Goal: Task Accomplishment & Management: Use online tool/utility

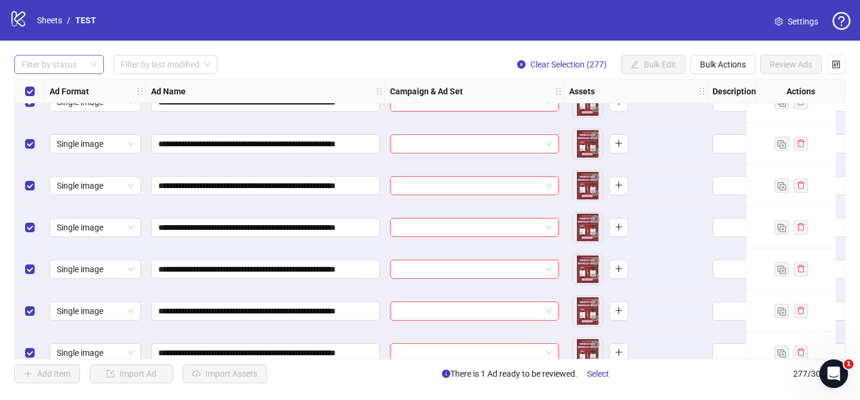
click at [68, 63] on div at bounding box center [53, 64] width 72 height 17
click at [61, 86] on div "Draft" at bounding box center [59, 88] width 71 height 13
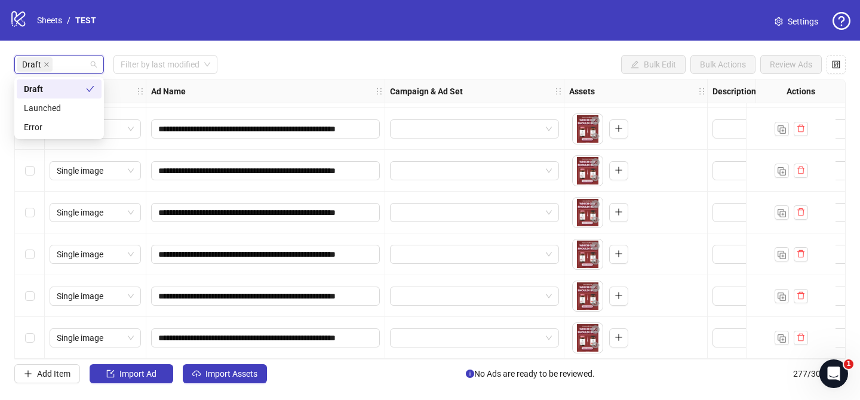
scroll to position [1129, 0]
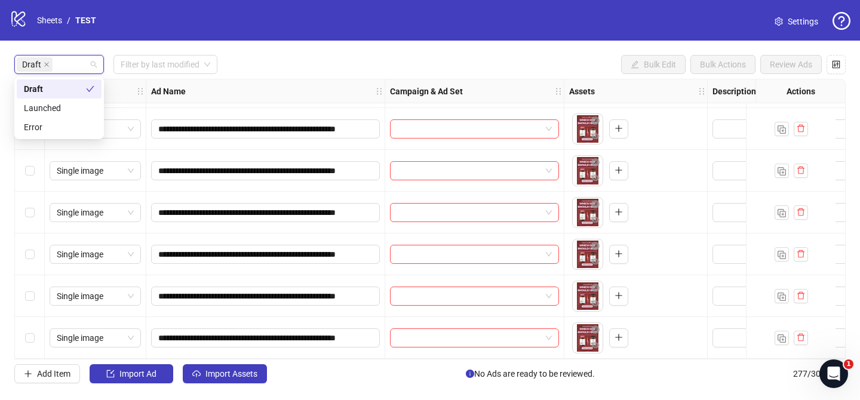
click at [241, 46] on div "**********" at bounding box center [430, 219] width 860 height 357
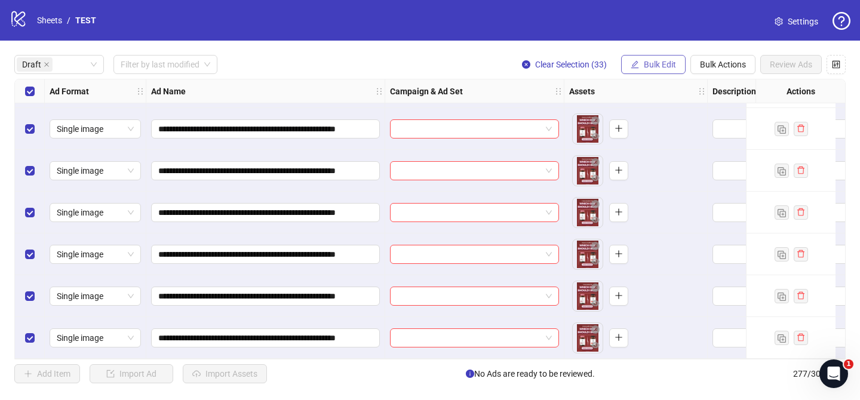
click at [651, 62] on span "Bulk Edit" at bounding box center [660, 65] width 32 height 10
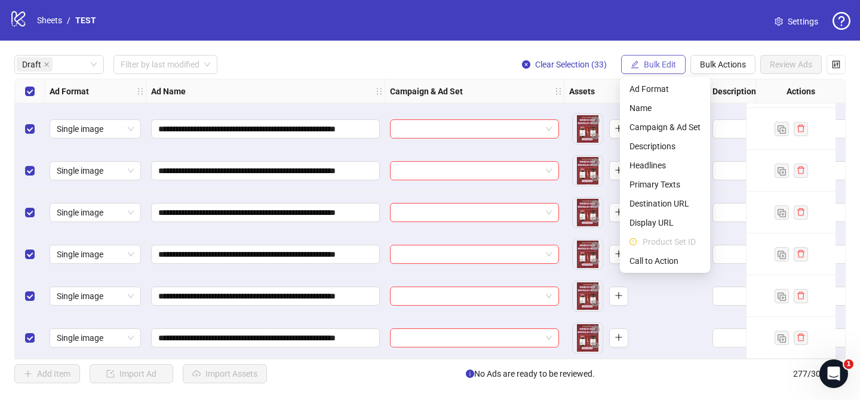
click at [651, 62] on span "Bulk Edit" at bounding box center [660, 65] width 32 height 10
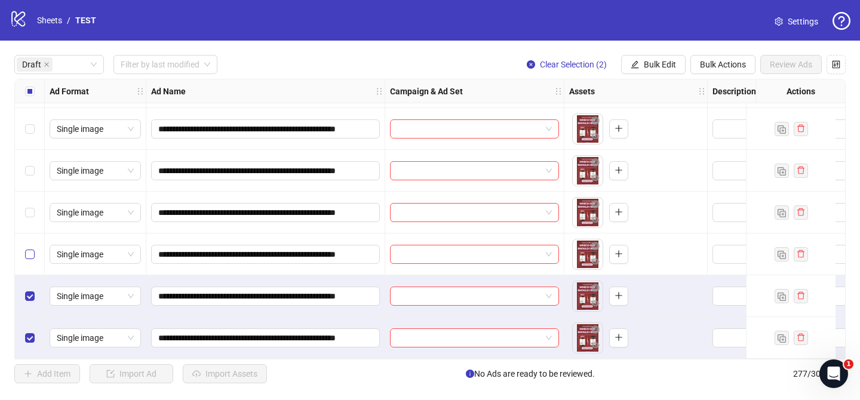
click at [29, 256] on label "Select row 31" at bounding box center [30, 254] width 10 height 13
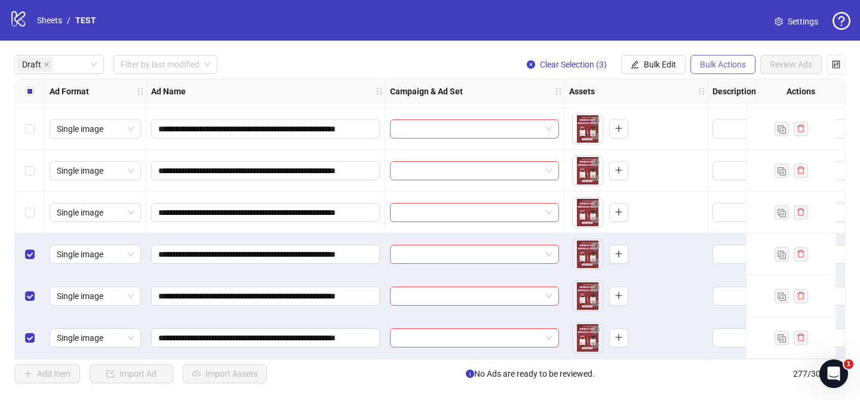
click at [721, 65] on span "Bulk Actions" at bounding box center [723, 65] width 46 height 10
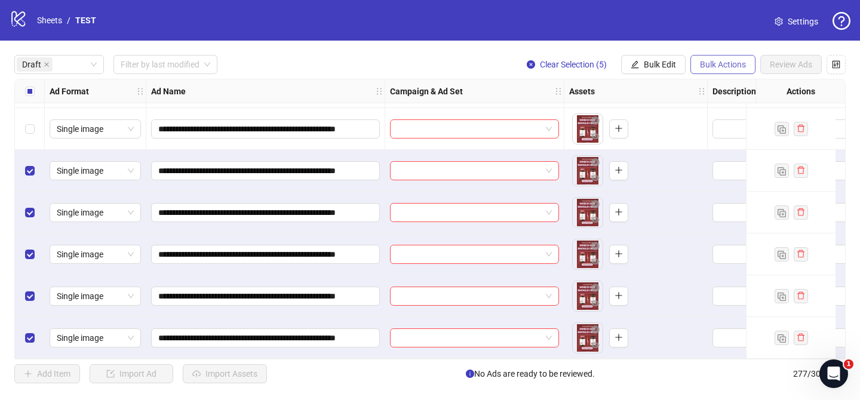
click at [708, 64] on span "Bulk Actions" at bounding box center [723, 65] width 46 height 10
click at [709, 90] on span "Delete" at bounding box center [740, 88] width 82 height 13
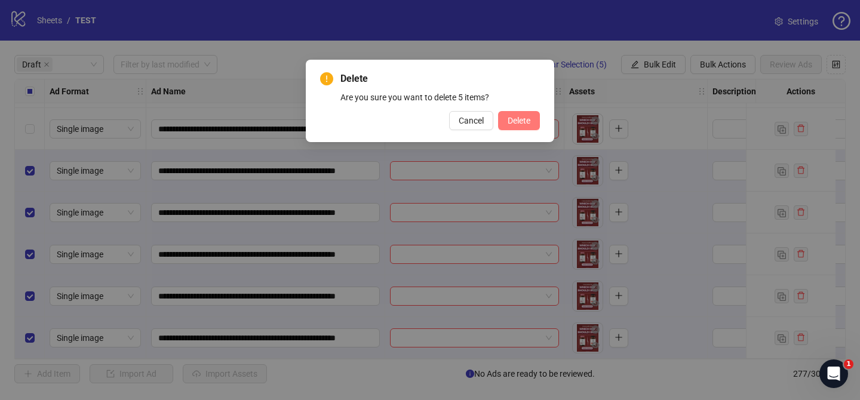
click at [512, 130] on button "Delete" at bounding box center [519, 120] width 42 height 19
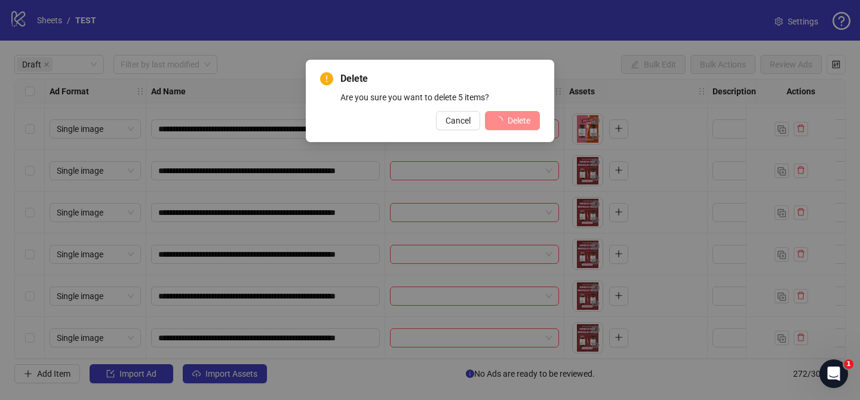
scroll to position [920, 0]
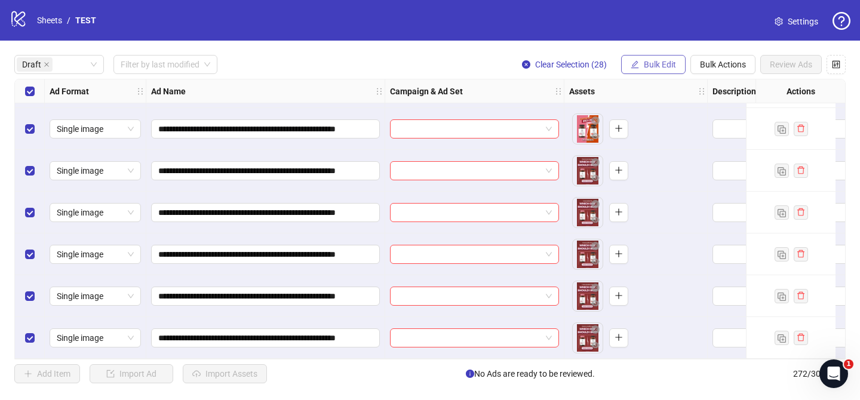
click at [675, 66] on span "Bulk Edit" at bounding box center [660, 65] width 32 height 10
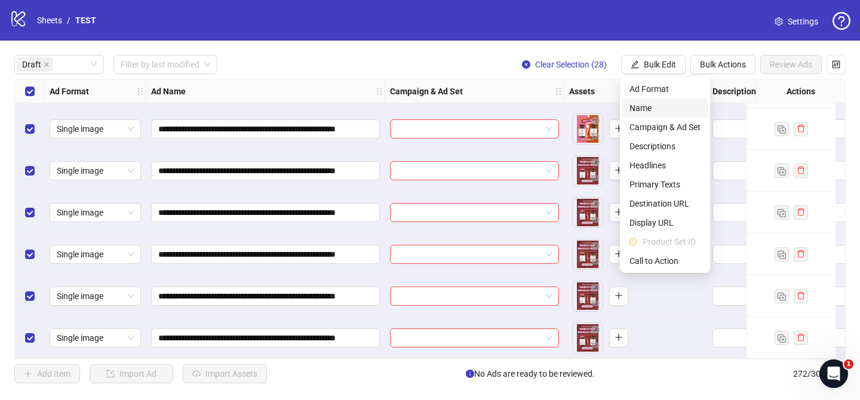
click at [658, 107] on span "Name" at bounding box center [665, 108] width 71 height 13
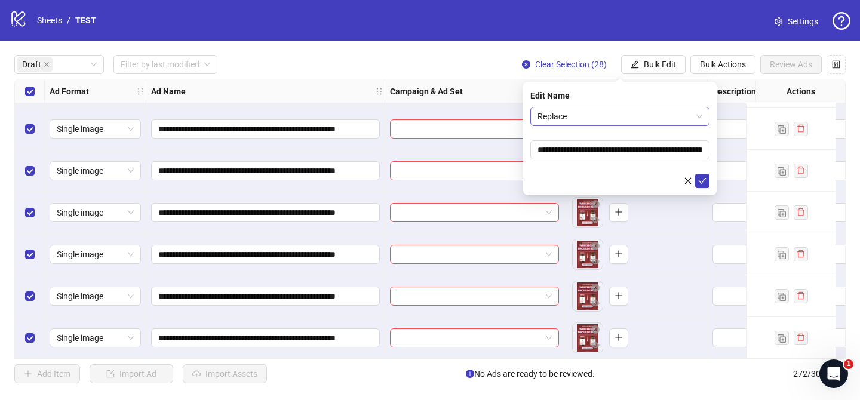
click at [581, 119] on span "Replace" at bounding box center [620, 117] width 165 height 18
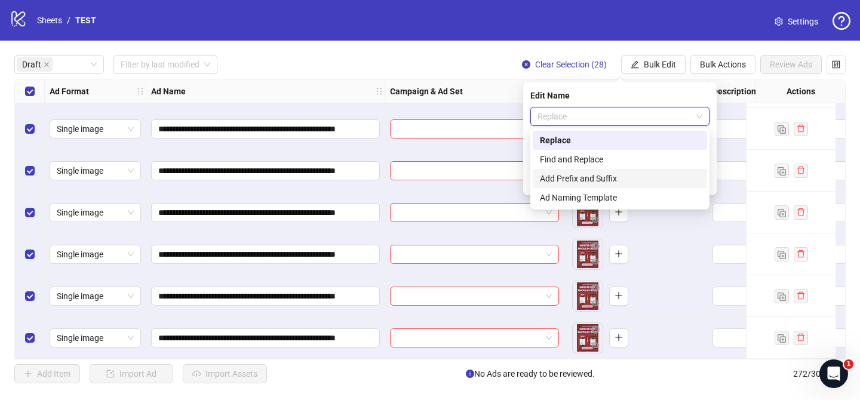
click at [562, 181] on div "Add Prefix and Suffix" at bounding box center [620, 178] width 160 height 13
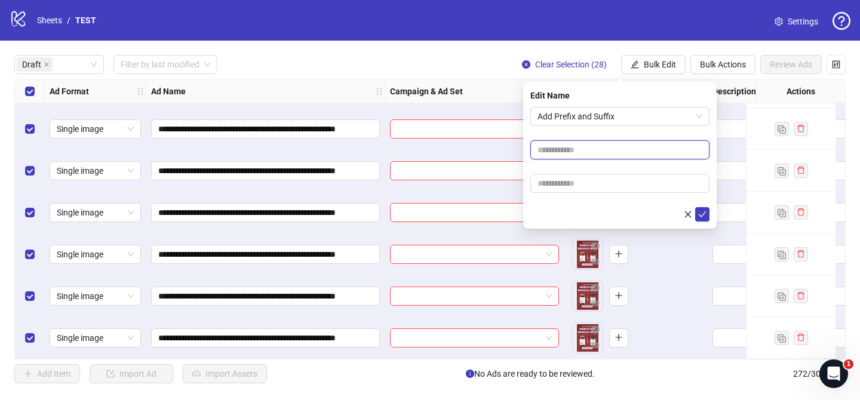
click at [573, 148] on input "text" at bounding box center [620, 149] width 179 height 19
paste input "**********"
type input "**********"
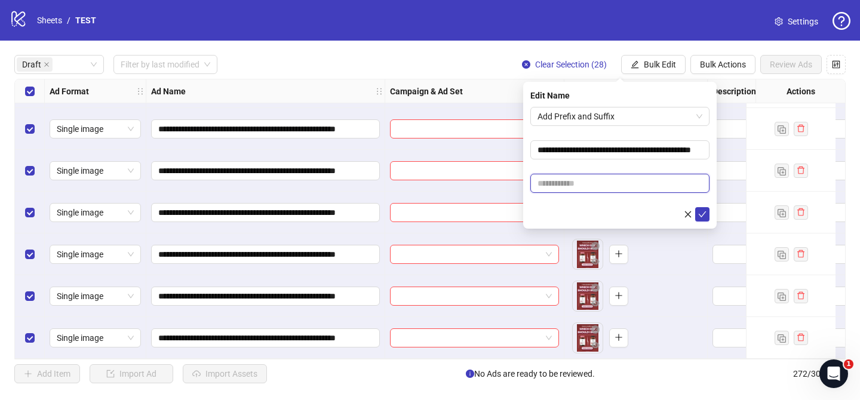
click at [578, 180] on input "text" at bounding box center [620, 183] width 179 height 19
paste input "**********"
type input "**********"
click at [706, 215] on icon "check" at bounding box center [702, 214] width 8 height 8
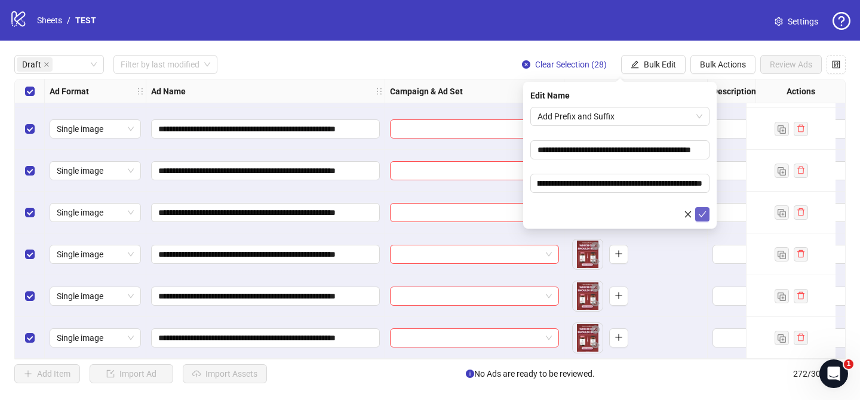
scroll to position [0, 0]
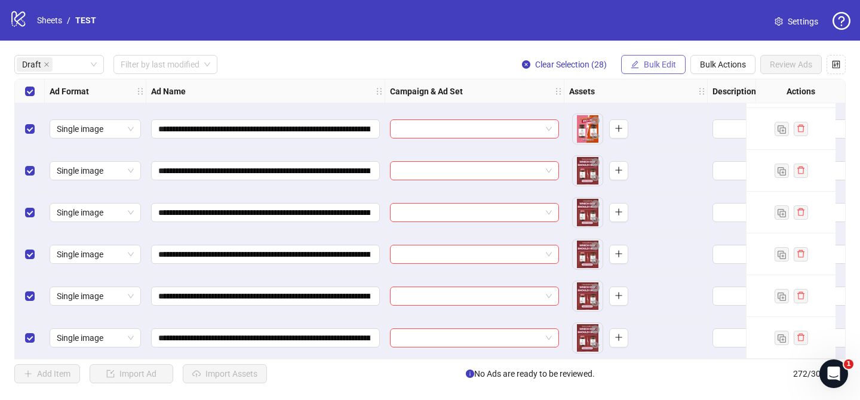
click at [663, 62] on span "Bulk Edit" at bounding box center [660, 65] width 32 height 10
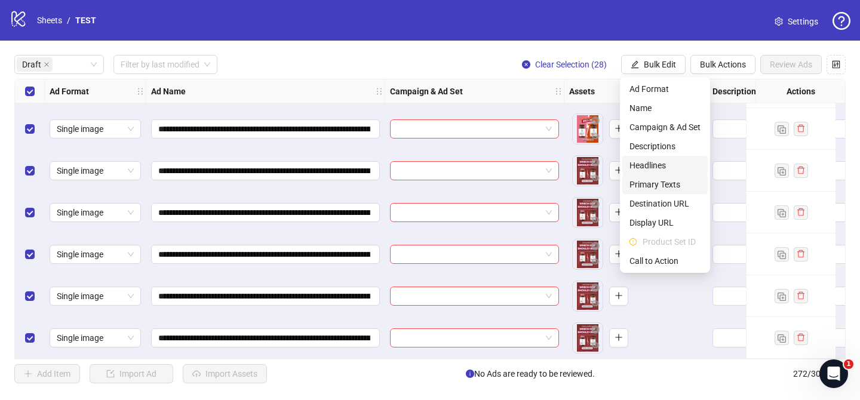
click at [668, 185] on span "Primary Texts" at bounding box center [665, 184] width 71 height 13
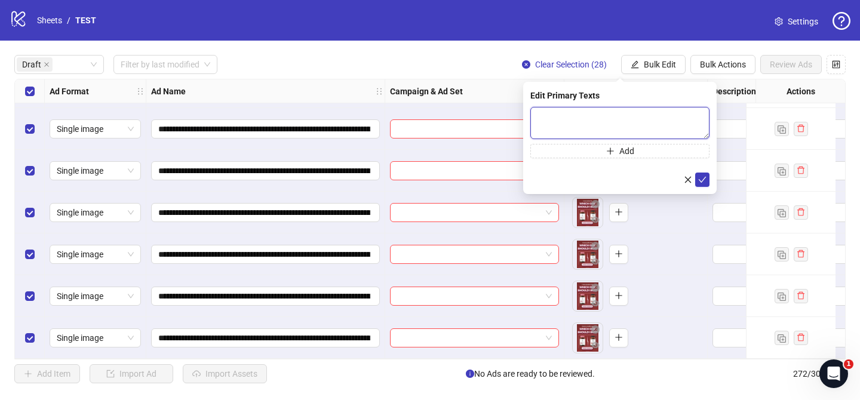
click at [669, 129] on textarea at bounding box center [620, 123] width 179 height 32
paste textarea "**********"
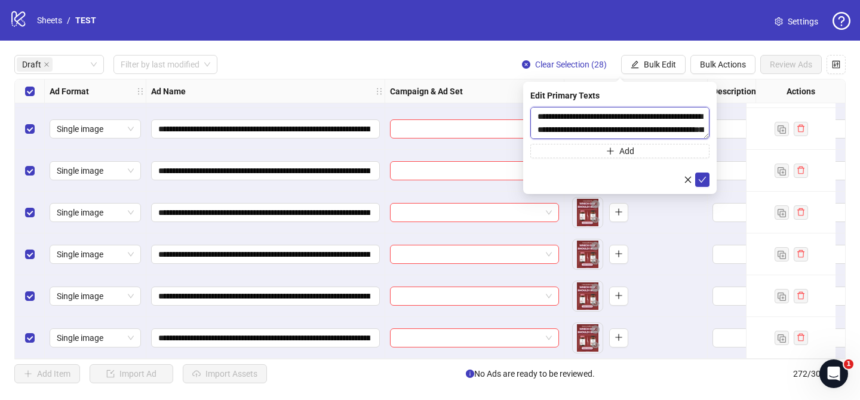
scroll to position [693, 0]
type textarea "**********"
click at [708, 182] on button "submit" at bounding box center [703, 180] width 14 height 14
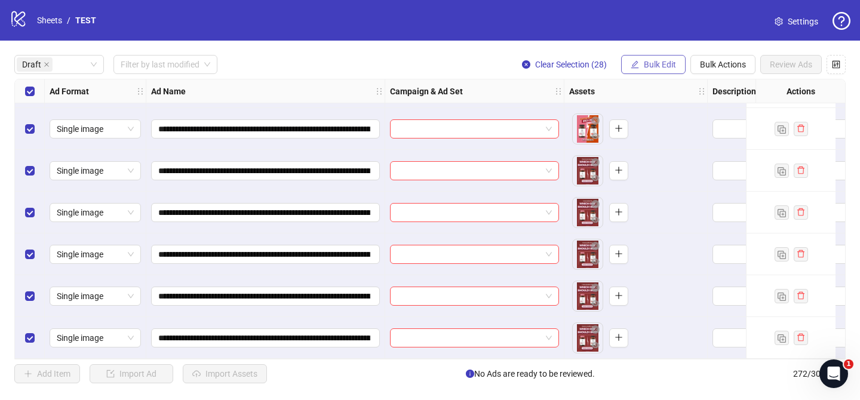
click at [652, 72] on button "Bulk Edit" at bounding box center [653, 64] width 65 height 19
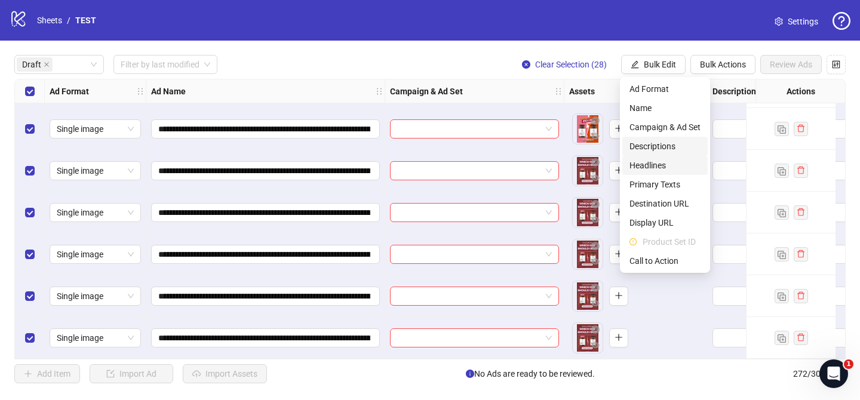
click at [657, 167] on span "Headlines" at bounding box center [665, 165] width 71 height 13
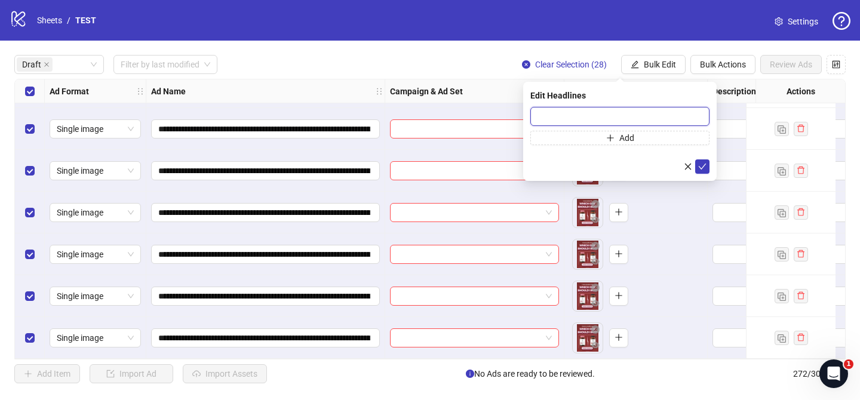
click at [685, 122] on input "text" at bounding box center [620, 116] width 179 height 19
paste input "**********"
type input "**********"
click at [704, 171] on span "submit" at bounding box center [702, 167] width 8 height 10
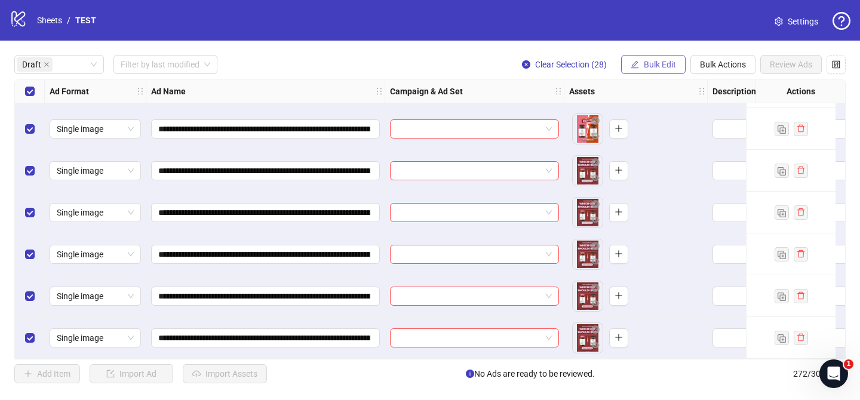
click at [648, 71] on button "Bulk Edit" at bounding box center [653, 64] width 65 height 19
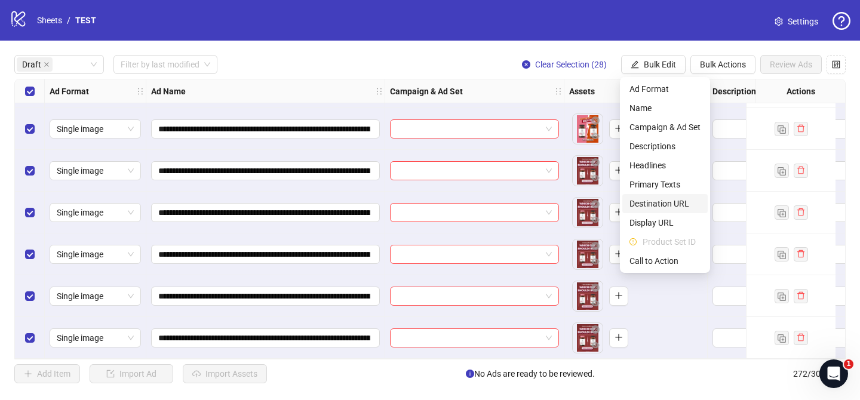
click at [670, 206] on span "Destination URL" at bounding box center [665, 203] width 71 height 13
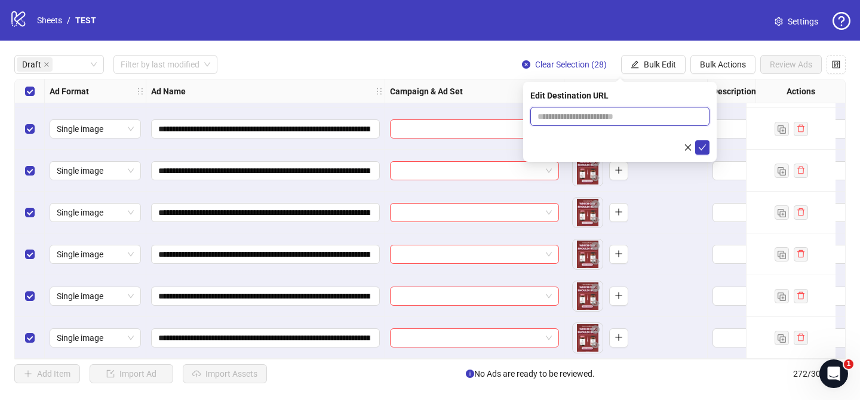
click at [672, 120] on input "text" at bounding box center [615, 116] width 155 height 13
paste input "**********"
type input "**********"
click at [703, 158] on div "**********" at bounding box center [620, 122] width 194 height 80
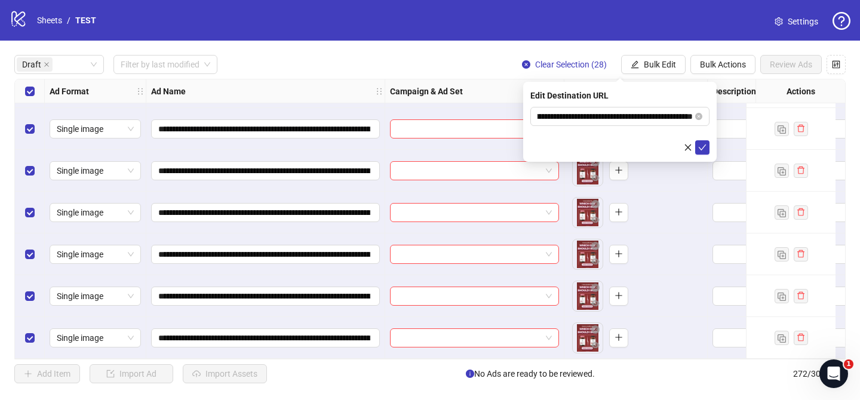
scroll to position [0, 0]
click at [703, 149] on icon "check" at bounding box center [702, 147] width 8 height 8
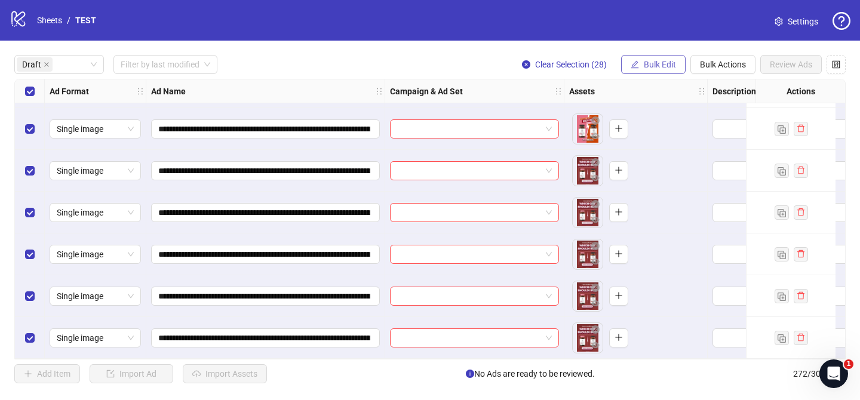
click at [657, 65] on span "Bulk Edit" at bounding box center [660, 65] width 32 height 10
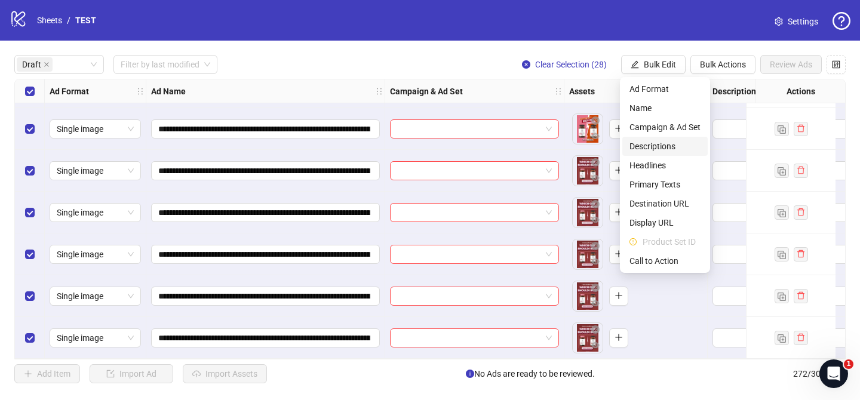
click at [669, 148] on span "Descriptions" at bounding box center [665, 146] width 71 height 13
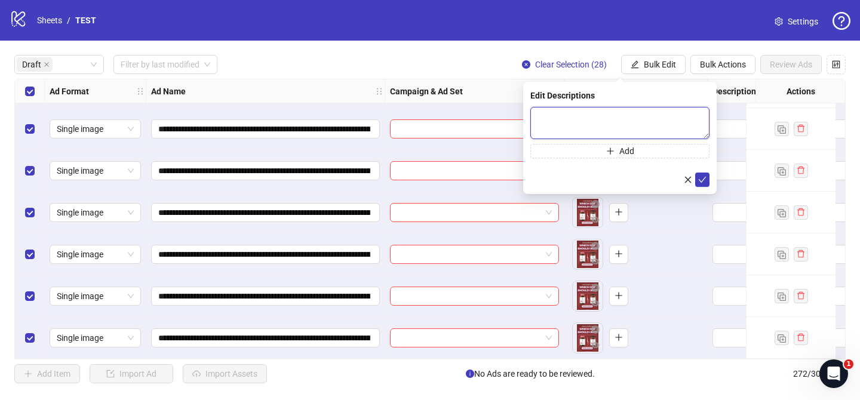
drag, startPoint x: 658, startPoint y: 118, endPoint x: 667, endPoint y: 129, distance: 13.6
click at [658, 118] on textarea at bounding box center [620, 123] width 179 height 32
drag, startPoint x: 701, startPoint y: 177, endPoint x: 682, endPoint y: 108, distance: 71.9
click at [701, 177] on icon "check" at bounding box center [702, 180] width 8 height 8
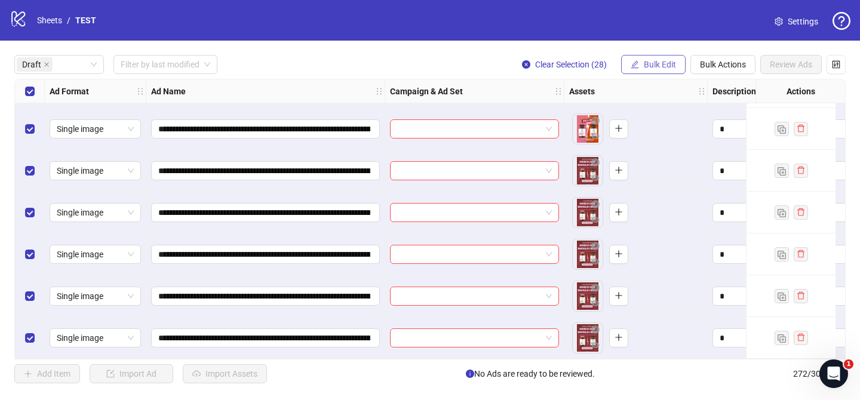
click at [664, 69] on span "Bulk Edit" at bounding box center [660, 65] width 32 height 10
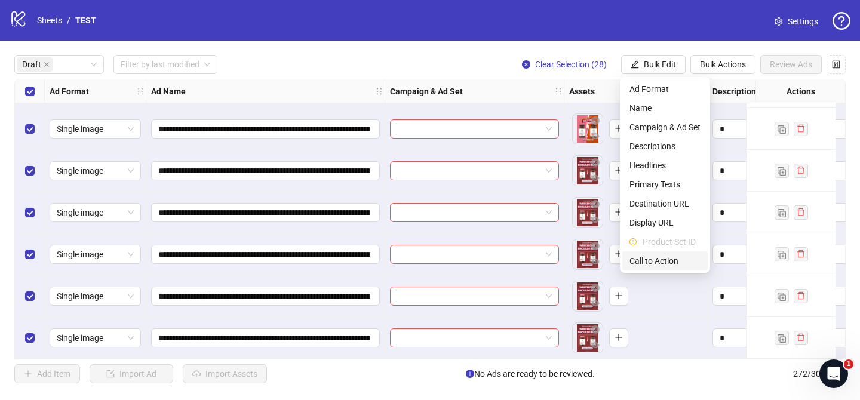
drag, startPoint x: 671, startPoint y: 263, endPoint x: 669, endPoint y: 234, distance: 29.4
click at [671, 263] on span "Call to Action" at bounding box center [665, 261] width 71 height 13
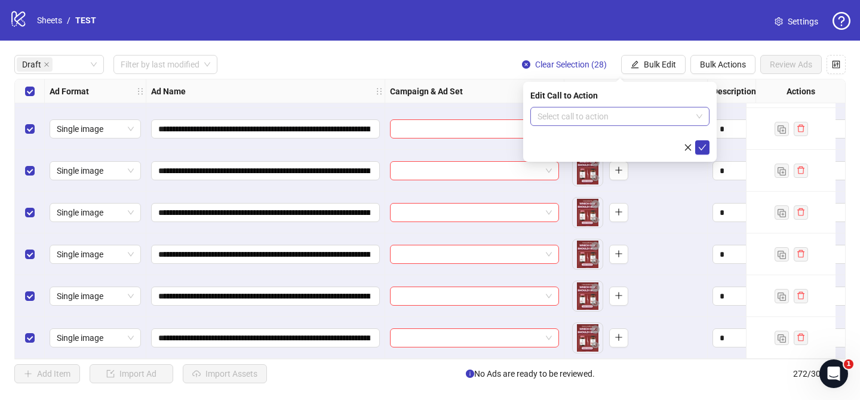
drag, startPoint x: 652, startPoint y: 133, endPoint x: 655, endPoint y: 125, distance: 8.9
click at [655, 128] on form "Select call to action" at bounding box center [620, 131] width 179 height 48
click at [655, 124] on input "search" at bounding box center [615, 117] width 154 height 18
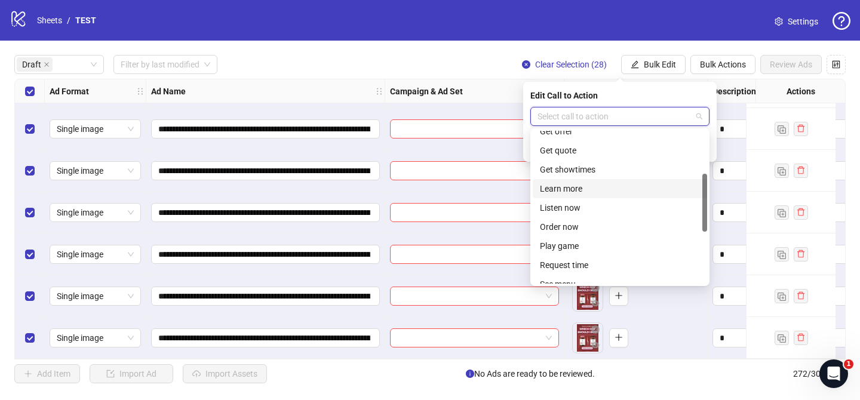
scroll to position [124, 0]
click at [591, 190] on div "Learn more" at bounding box center [620, 188] width 160 height 13
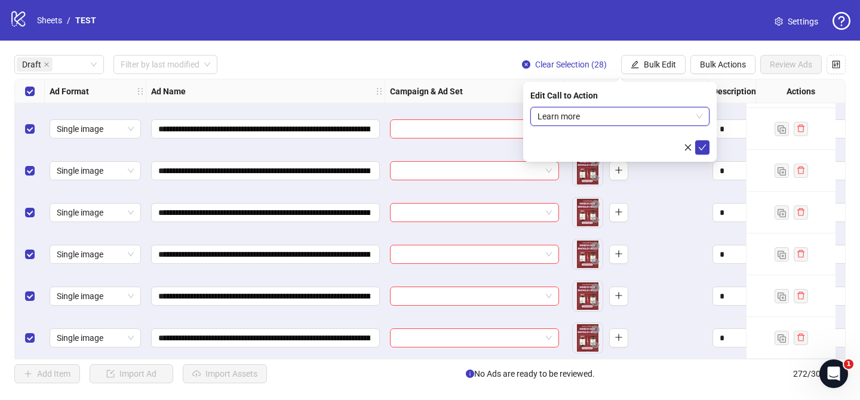
drag, startPoint x: 702, startPoint y: 146, endPoint x: 682, endPoint y: 131, distance: 25.1
click at [701, 146] on icon "check" at bounding box center [702, 147] width 8 height 8
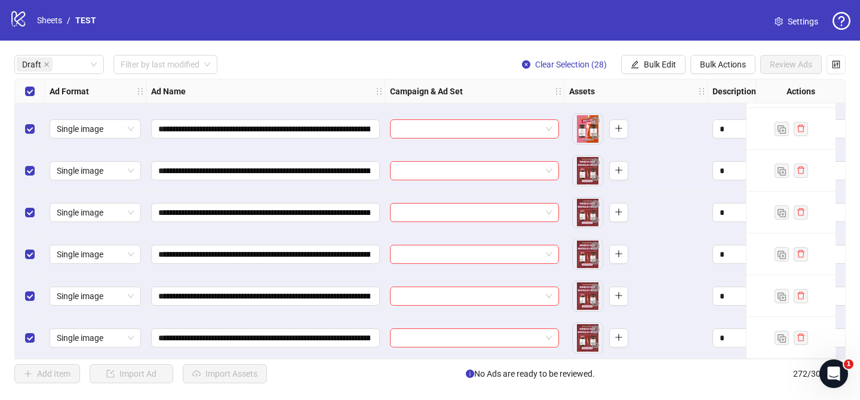
drag, startPoint x: 652, startPoint y: 66, endPoint x: 671, endPoint y: 96, distance: 35.7
click at [652, 66] on span "Bulk Edit" at bounding box center [660, 65] width 32 height 10
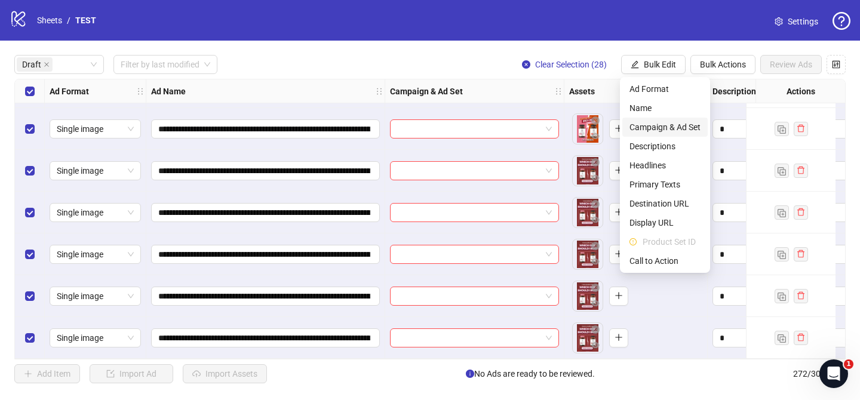
click at [665, 131] on span "Campaign & Ad Set" at bounding box center [665, 127] width 71 height 13
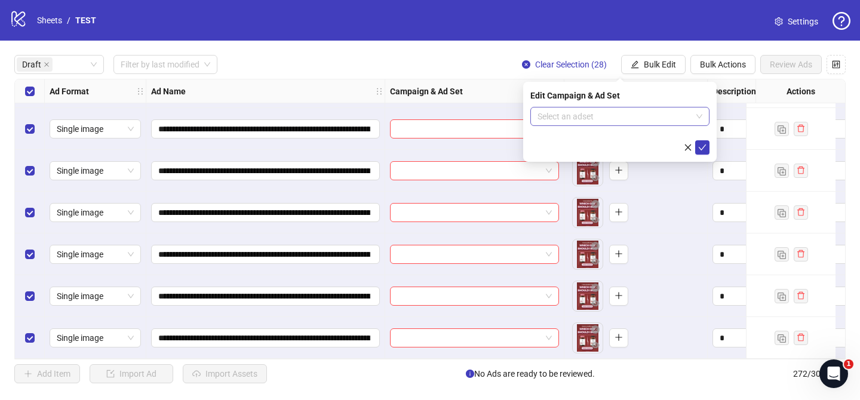
click at [659, 108] on input "search" at bounding box center [615, 117] width 154 height 18
paste input "**********"
type input "**********"
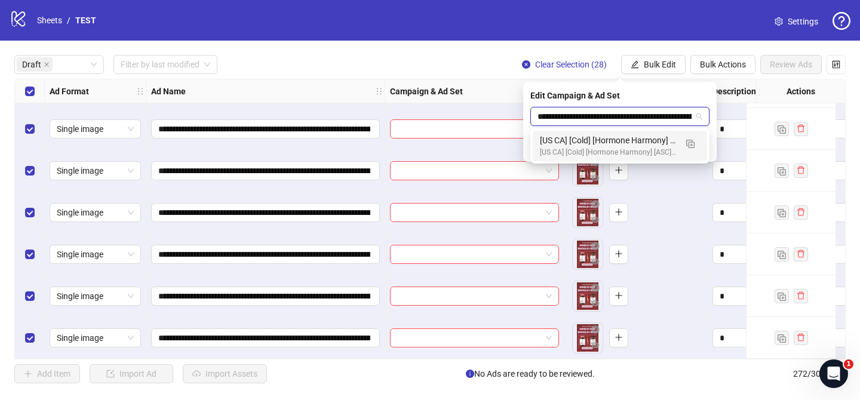
scroll to position [0, 255]
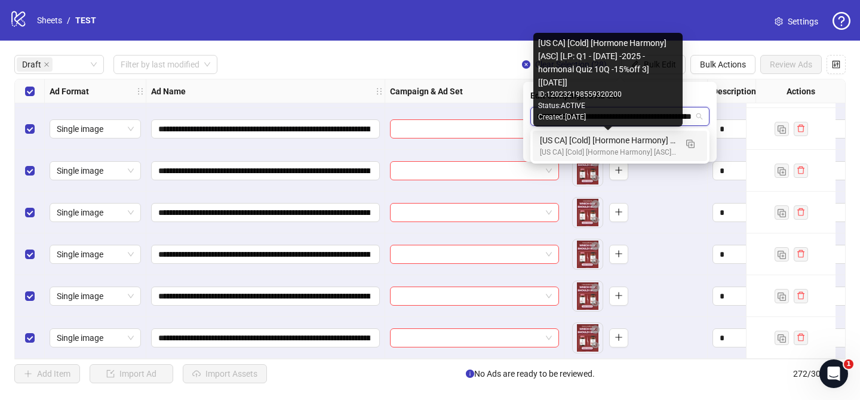
click at [656, 142] on div "[US CA] [Cold] [Hormone Harmony] [ASC] [LP: Q1 - [DATE] -2025 - hormonal Quiz 1…" at bounding box center [608, 140] width 136 height 13
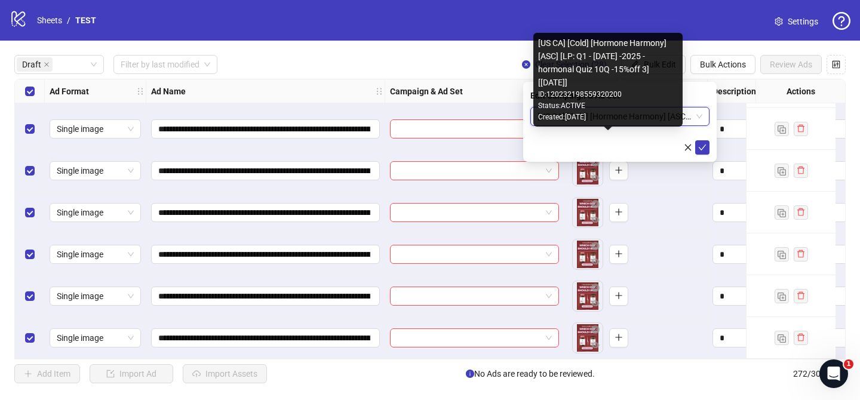
scroll to position [0, 0]
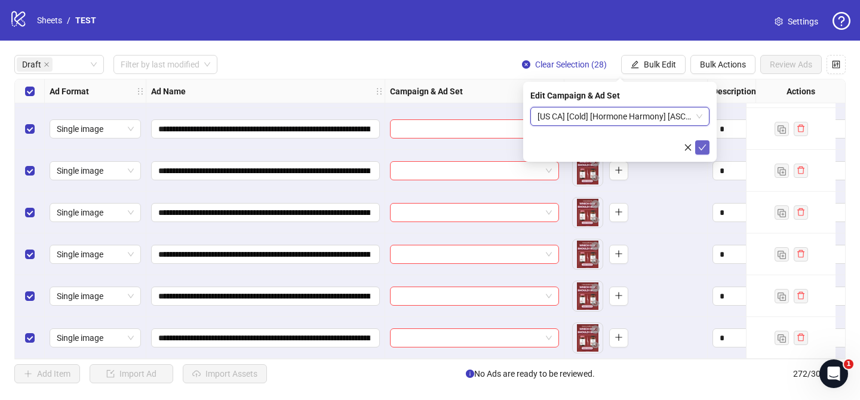
click at [704, 149] on icon "check" at bounding box center [702, 147] width 8 height 8
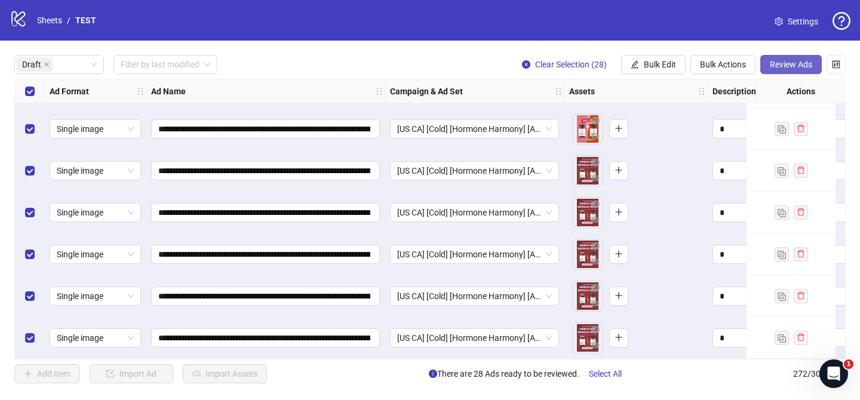
click at [804, 67] on span "Review Ads" at bounding box center [791, 65] width 42 height 10
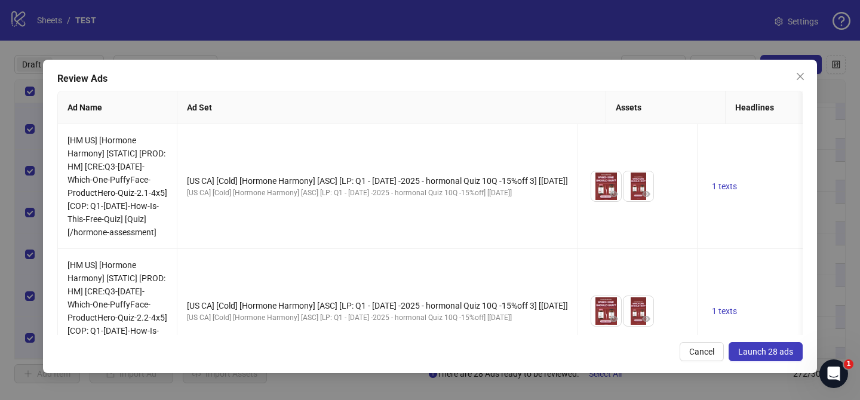
click at [757, 353] on span "Launch 28 ads" at bounding box center [766, 352] width 55 height 10
